Goal: Navigation & Orientation: Find specific page/section

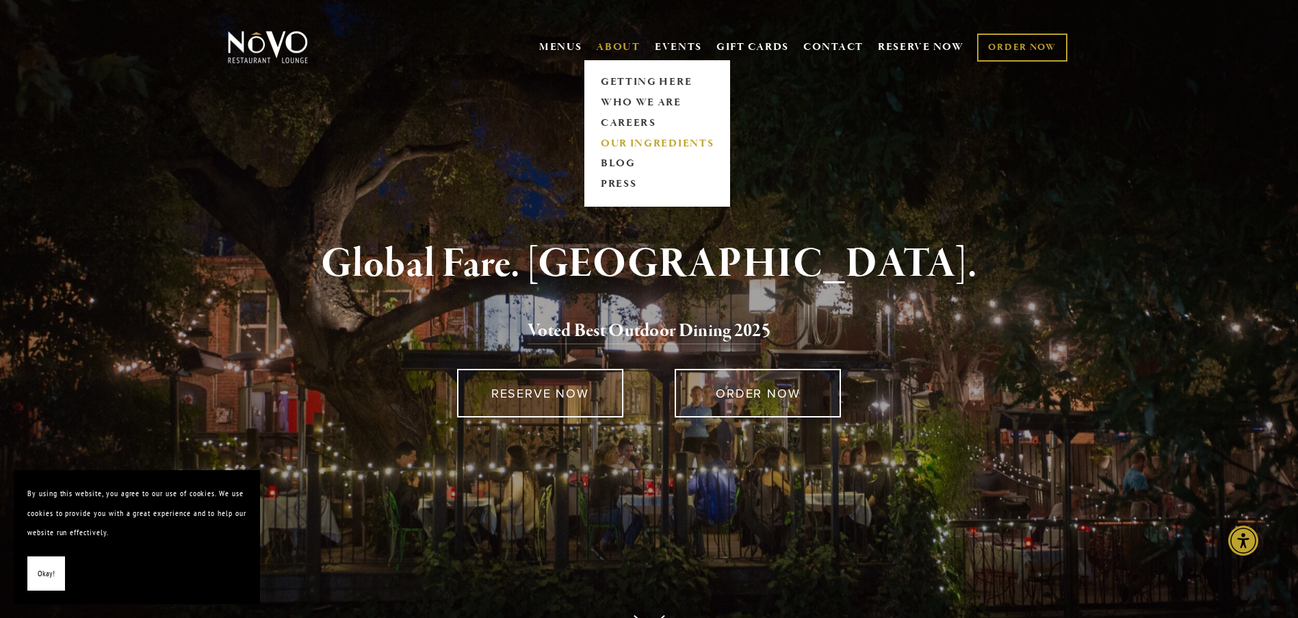
click at [626, 147] on link "OUR INGREDIENTS" at bounding box center [657, 143] width 122 height 21
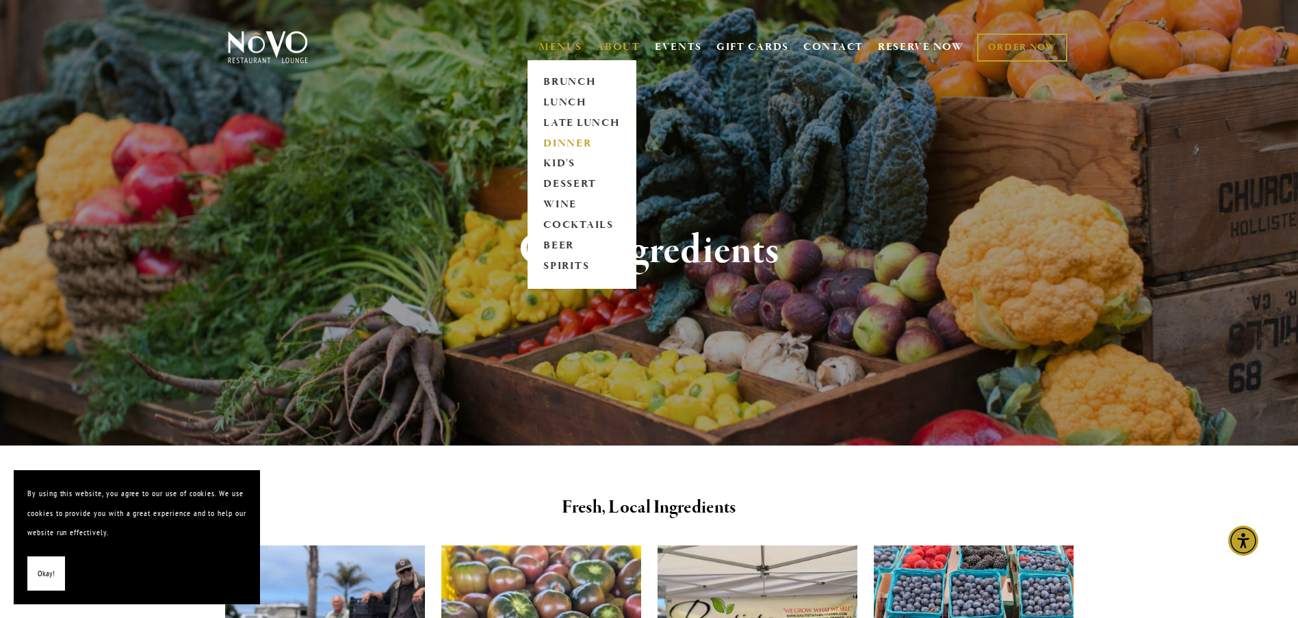
click at [557, 139] on link "DINNER" at bounding box center [582, 143] width 86 height 21
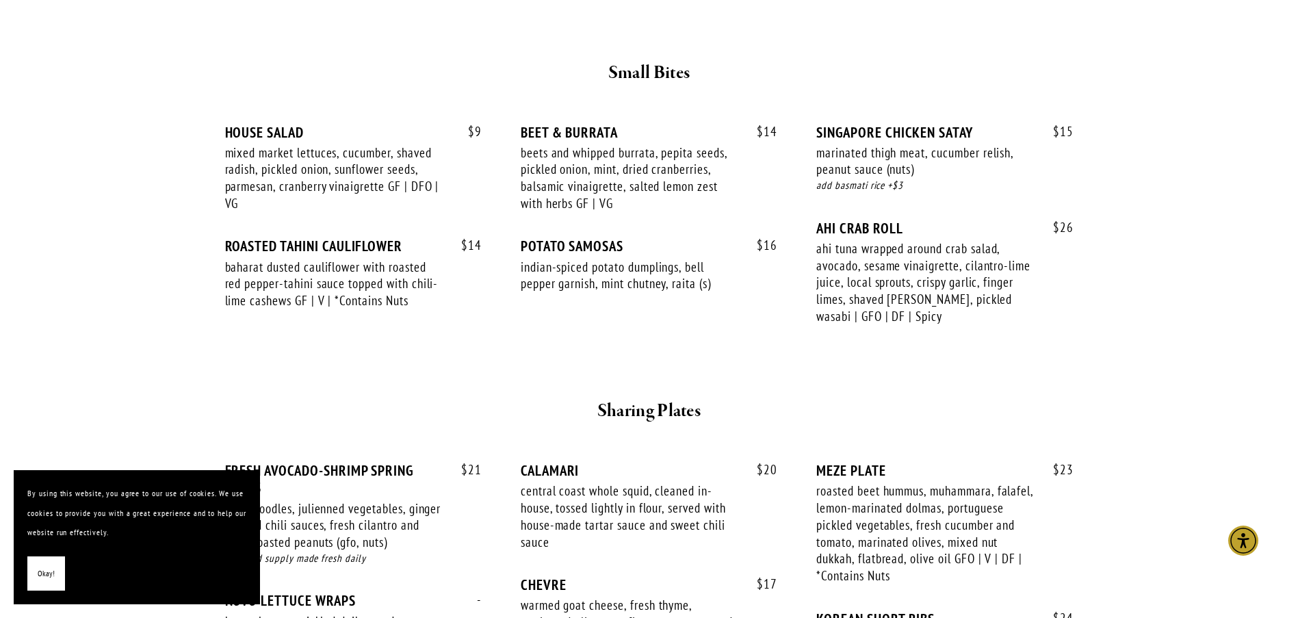
scroll to position [547, 0]
